Goal: Transaction & Acquisition: Obtain resource

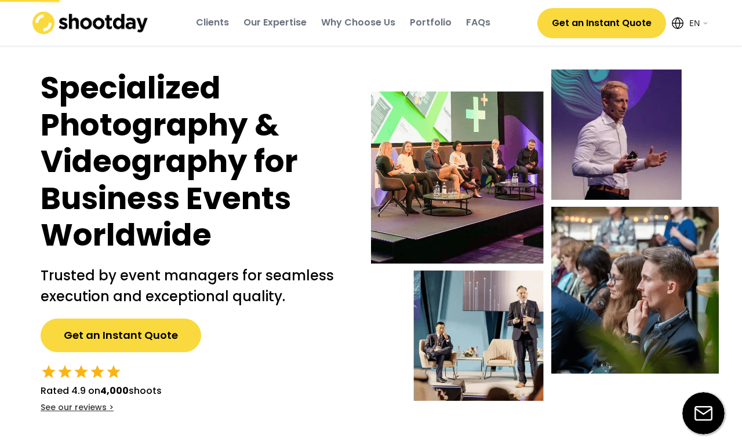
select select ""en""
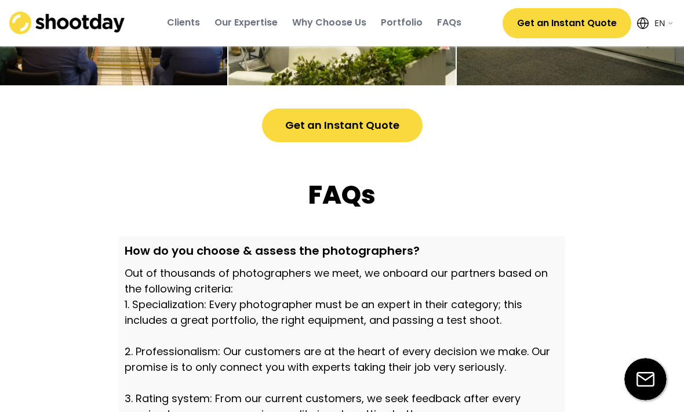
scroll to position [3224, 0]
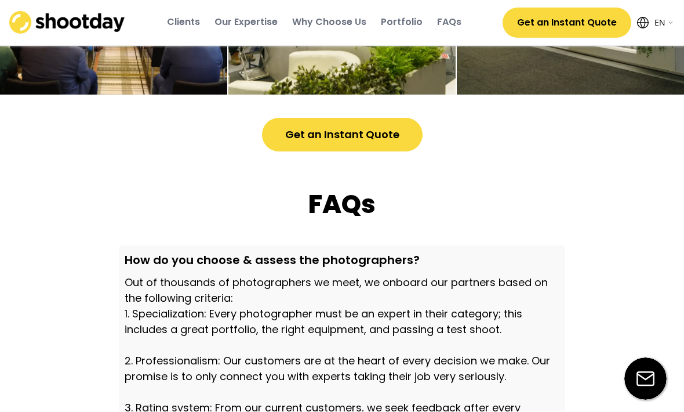
click at [381, 141] on button "Get an Instant Quote" at bounding box center [342, 135] width 161 height 34
click at [384, 147] on button "Get an Instant Quote" at bounding box center [342, 135] width 161 height 34
